Goal: Task Accomplishment & Management: Complete application form

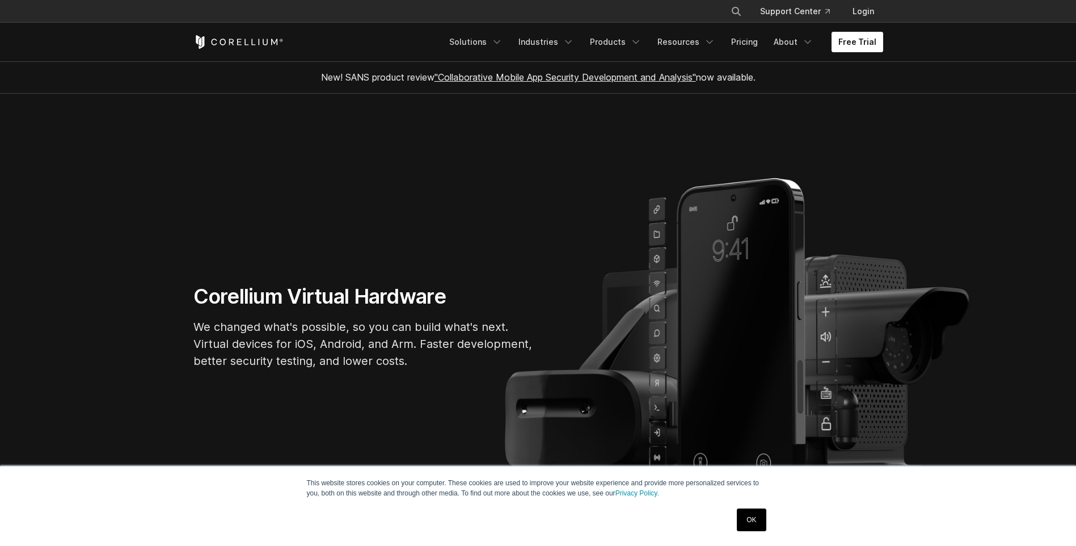
click at [850, 44] on link "Free Trial" at bounding box center [858, 42] width 52 height 20
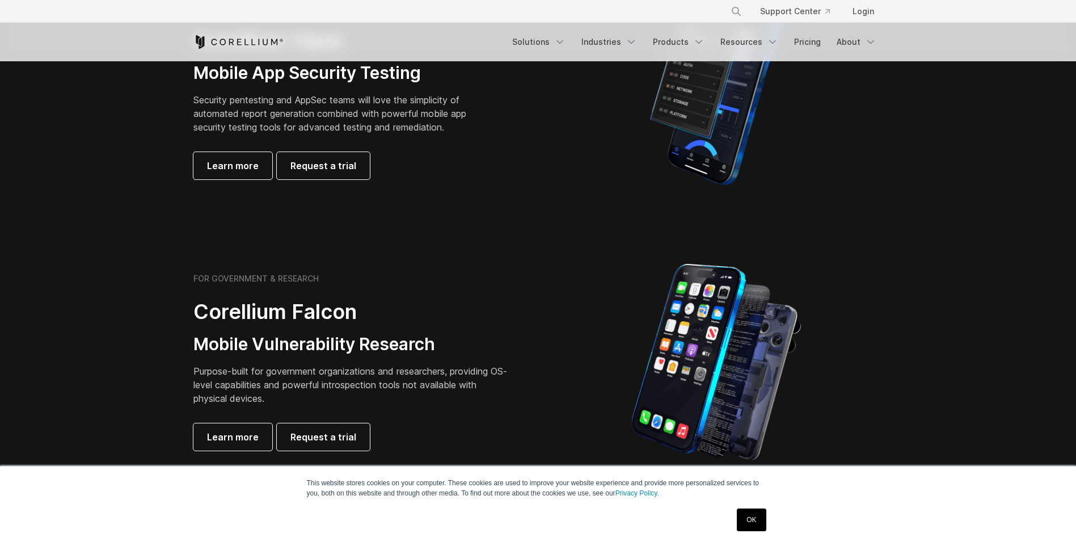
scroll to position [227, 0]
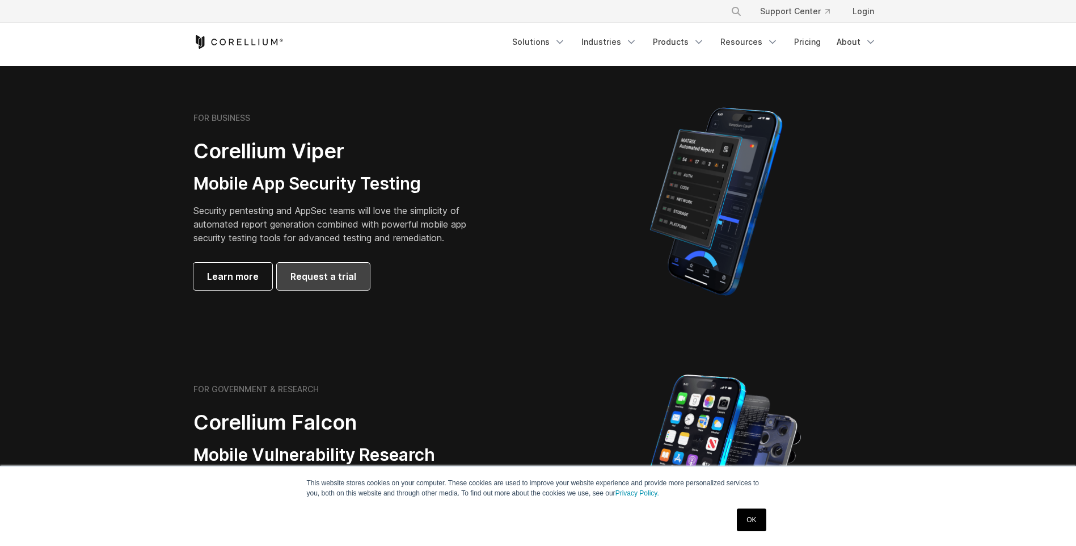
click at [354, 265] on link "Request a trial" at bounding box center [323, 276] width 93 height 27
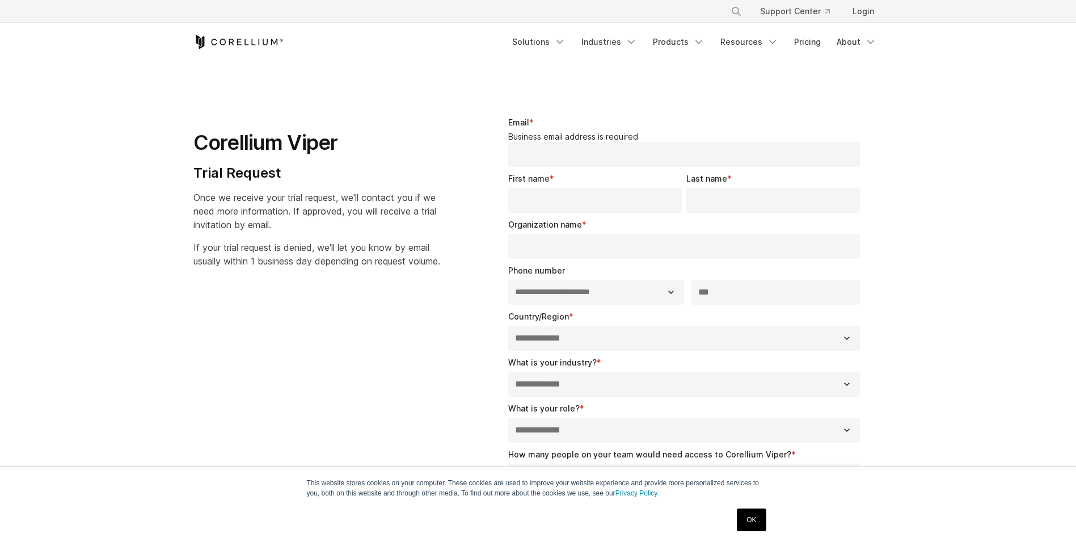
select select "**"
